Goal: Communication & Community: Answer question/provide support

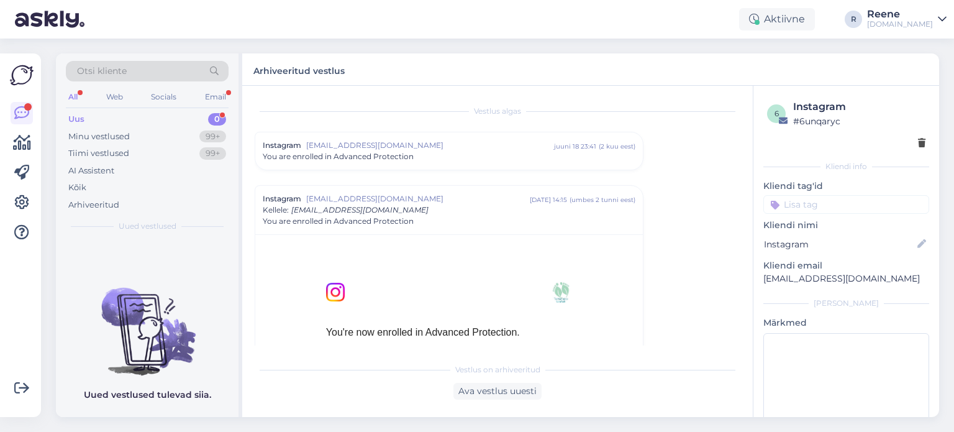
scroll to position [87, 0]
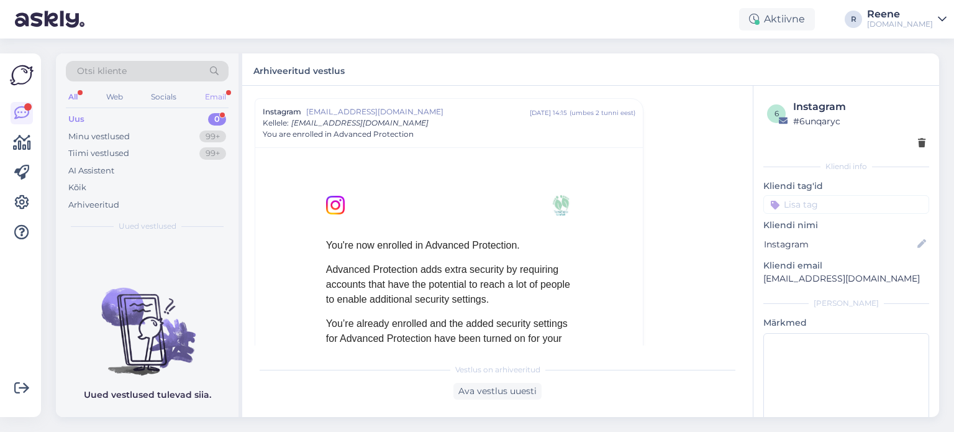
click at [214, 93] on div "Email" at bounding box center [216, 97] width 26 height 16
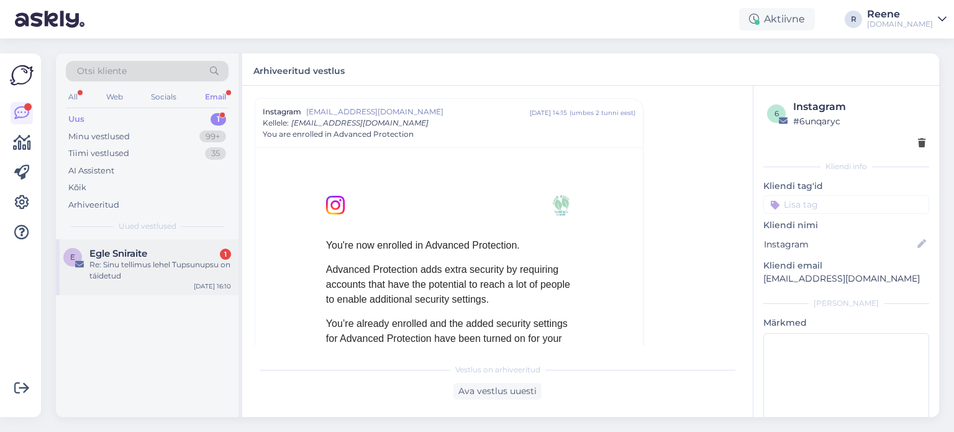
click at [159, 265] on div "Re: Sinu tellimus lehel Tupsunupsu on täidetud" at bounding box center [160, 270] width 142 height 22
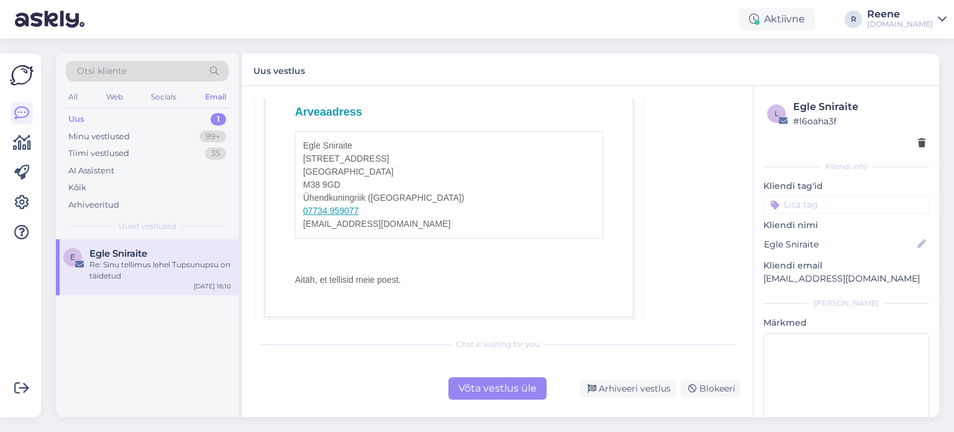
scroll to position [808, 0]
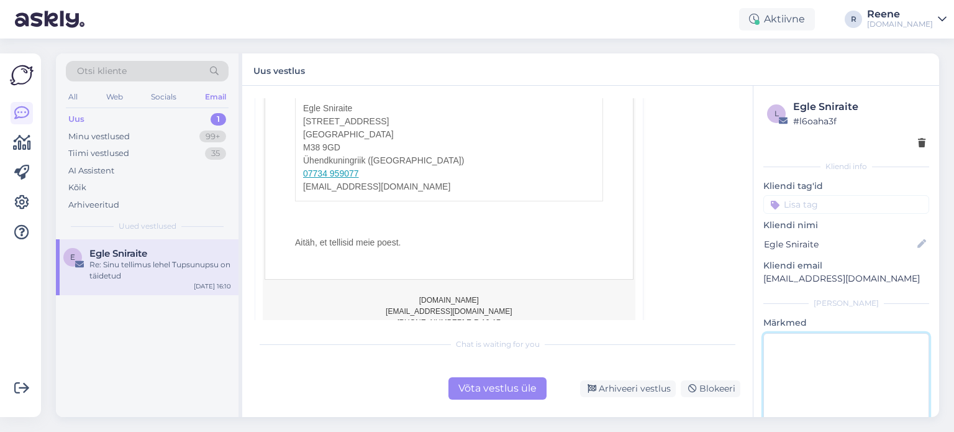
click at [821, 375] on textarea at bounding box center [847, 389] width 166 height 112
type textarea "vastatud"
click at [504, 392] on div "Võta vestlus üle" at bounding box center [498, 388] width 98 height 22
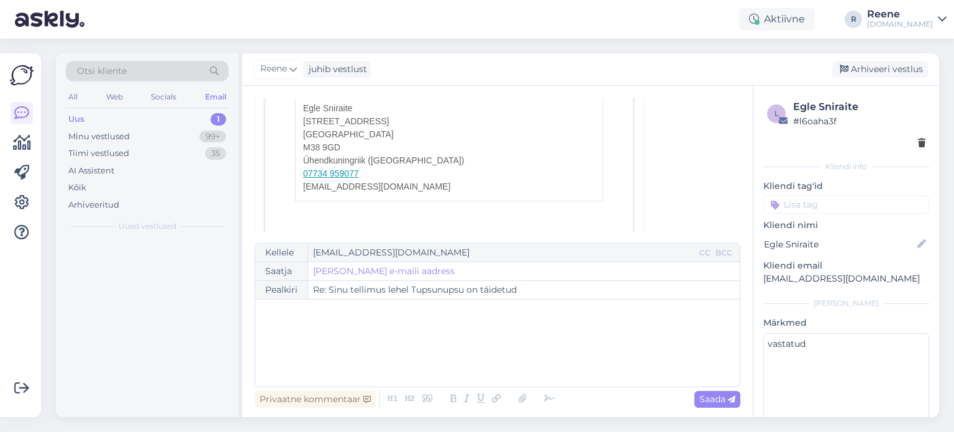
scroll to position [34, 0]
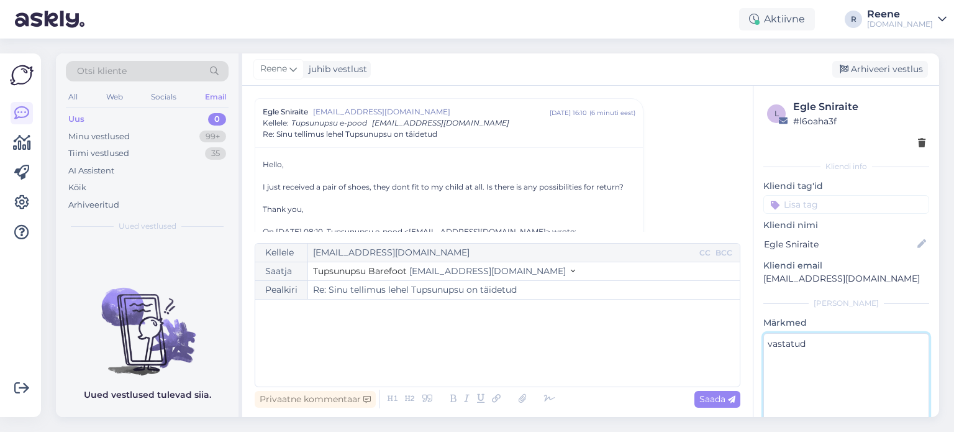
click at [846, 355] on textarea "vastatud" at bounding box center [847, 389] width 166 height 112
type textarea "a"
type textarea "vastatud"
click at [664, 170] on div "Vestlus algas Egle Sniraite [EMAIL_ADDRESS][DOMAIN_NAME] [DATE] 16:10 ( 6 minut…" at bounding box center [503, 165] width 497 height 134
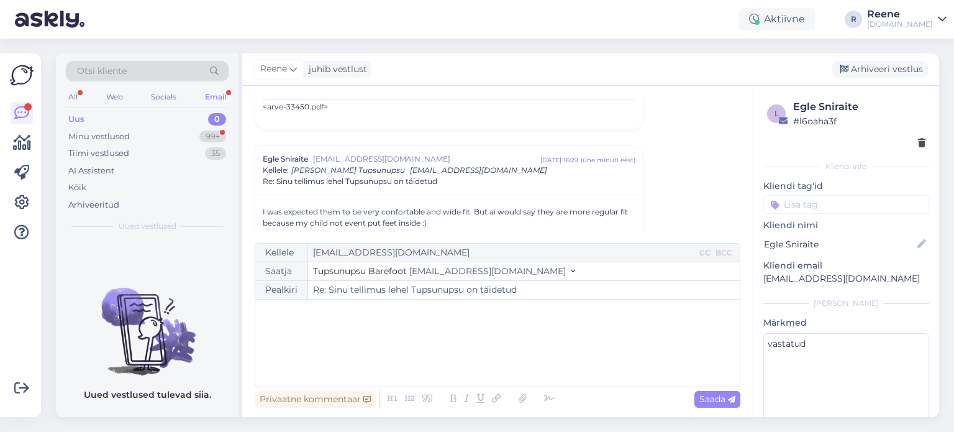
click at [203, 96] on div "Email" at bounding box center [216, 97] width 26 height 16
click at [79, 96] on div "All" at bounding box center [73, 97] width 14 height 16
click at [73, 97] on div "All" at bounding box center [73, 97] width 14 height 16
click at [85, 126] on div "Uus 0" at bounding box center [147, 119] width 163 height 17
click at [215, 94] on div "Email" at bounding box center [216, 97] width 26 height 16
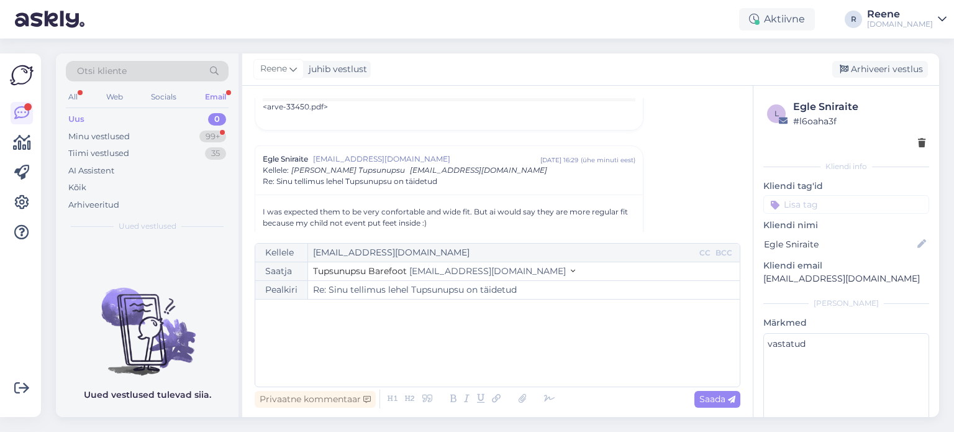
click at [89, 119] on div "Uus 0" at bounding box center [147, 119] width 163 height 17
click at [75, 189] on div "Kõik" at bounding box center [77, 187] width 18 height 12
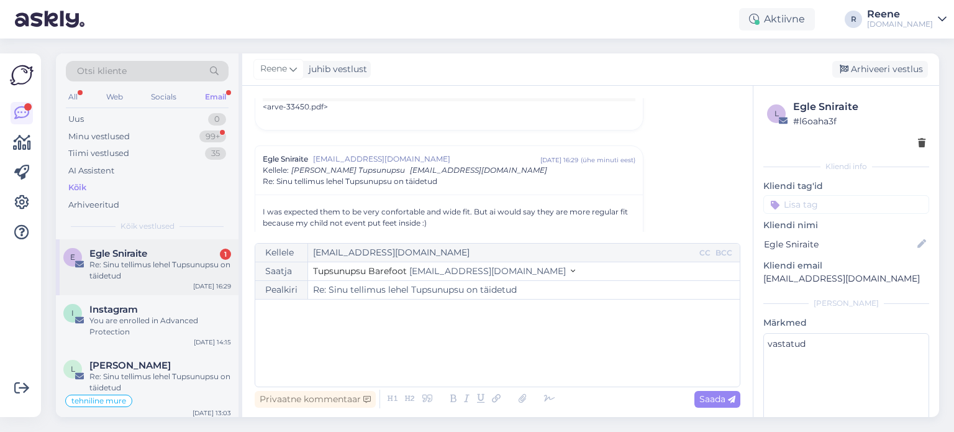
drag, startPoint x: 132, startPoint y: 271, endPoint x: 123, endPoint y: 274, distance: 9.2
click at [132, 271] on div "Re: Sinu tellimus lehel Tupsunupsu on täidetud" at bounding box center [160, 270] width 142 height 22
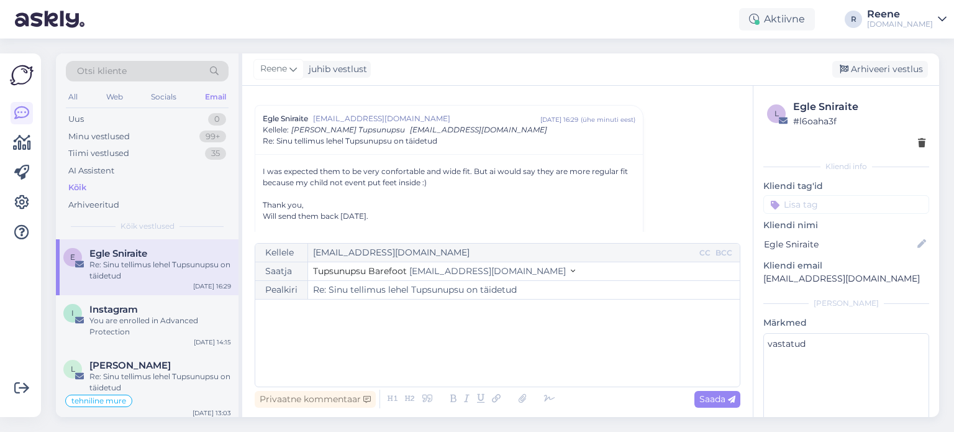
scroll to position [55, 0]
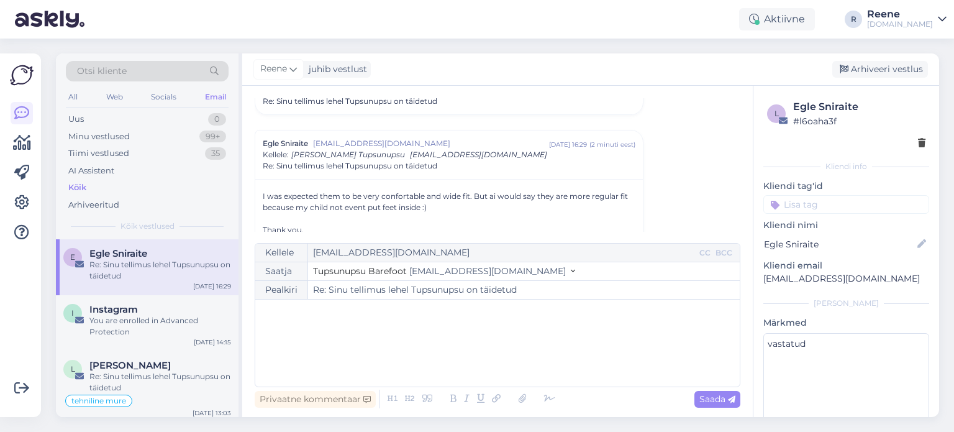
click at [286, 322] on div "﻿" at bounding box center [498, 343] width 472 height 75
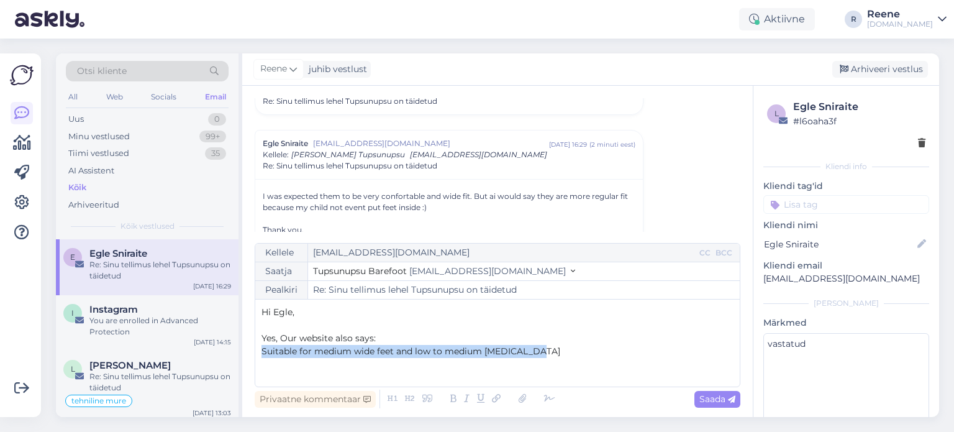
drag, startPoint x: 532, startPoint y: 352, endPoint x: 257, endPoint y: 363, distance: 275.5
click at [257, 363] on div "Kellele [EMAIL_ADDRESS][DOMAIN_NAME] CC BCC Saatja Tupsunupsu Barefoot [EMAIL_A…" at bounding box center [498, 315] width 486 height 144
click at [465, 401] on icon at bounding box center [466, 398] width 13 height 17
click at [564, 358] on div "Hi Egle, ﻿ Yes, Our website also says: Suitable for medium wide feet and low to…" at bounding box center [498, 343] width 472 height 75
click at [542, 355] on p "Suitable for medium wide feet and low to medium [MEDICAL_DATA]" at bounding box center [498, 351] width 472 height 13
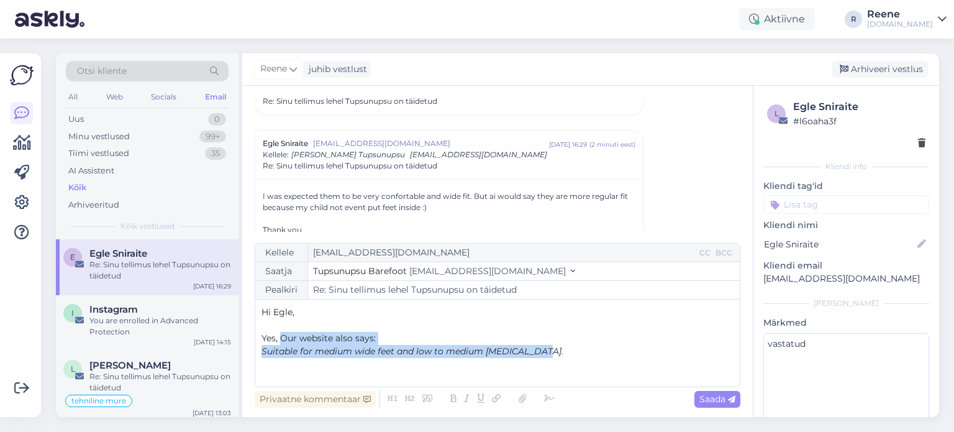
drag, startPoint x: 554, startPoint y: 354, endPoint x: 281, endPoint y: 340, distance: 273.7
click at [281, 340] on div "Hi Egle, ﻿ Yes, Our website also says: Suitable for medium wide feet and low to…" at bounding box center [498, 343] width 472 height 75
copy div "Our website also says: Suitable for medium wide feet and low to medium [MEDICAL…"
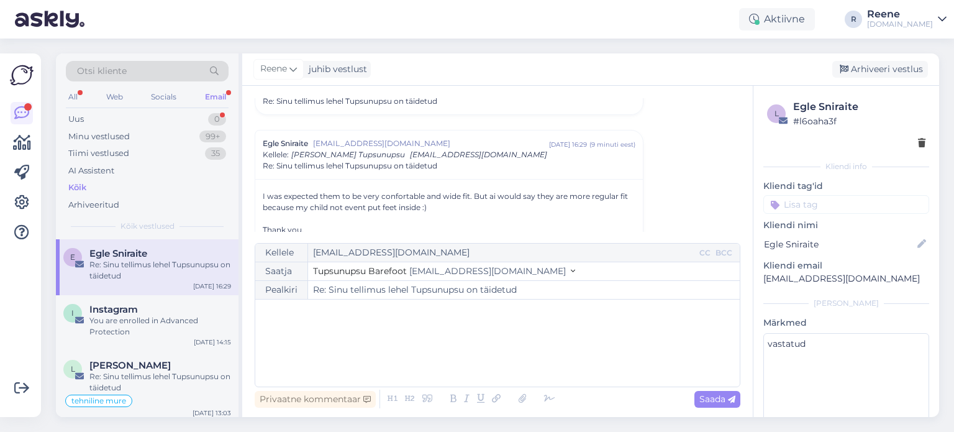
click at [213, 94] on div "Email" at bounding box center [216, 97] width 26 height 16
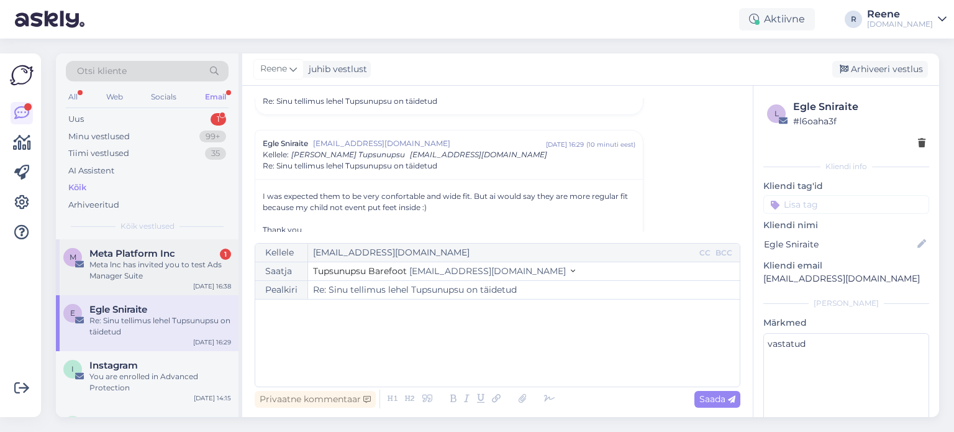
click at [134, 272] on div "Meta lnc has invited you to test Ads Manager Suite" at bounding box center [160, 270] width 142 height 22
